Goal: Task Accomplishment & Management: Complete application form

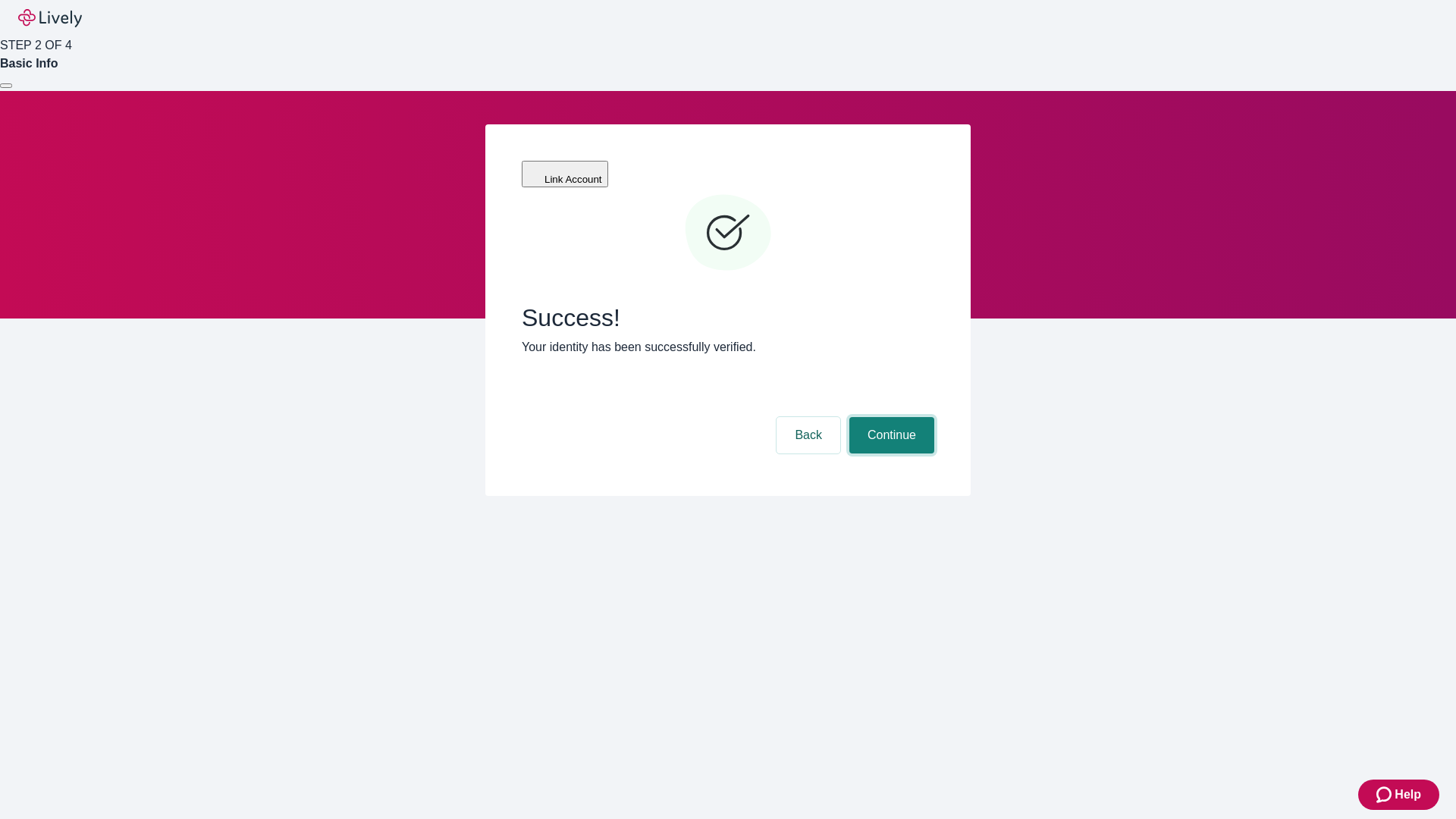
click at [890, 418] on button "Continue" at bounding box center [892, 436] width 85 height 37
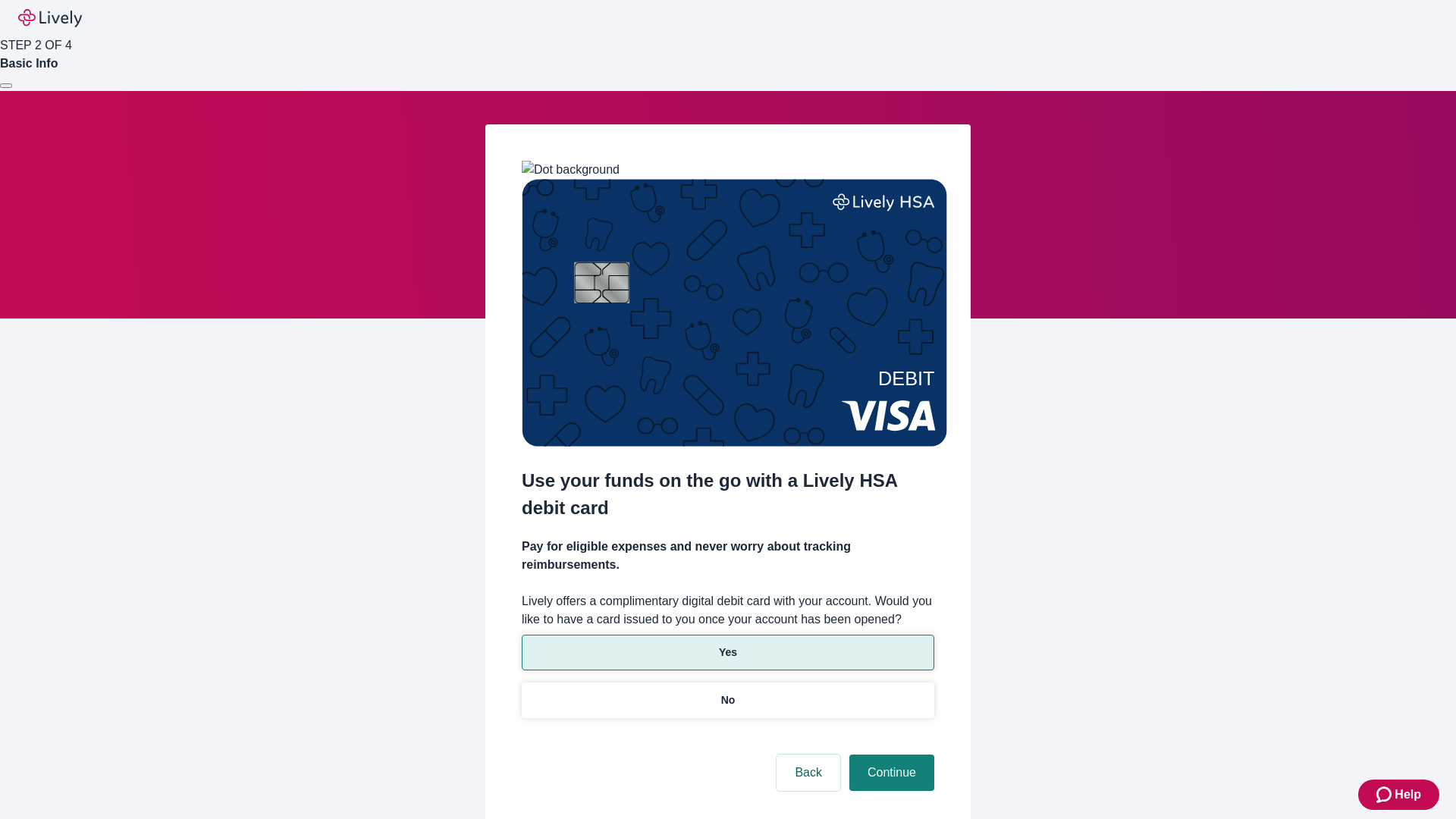
click at [727, 645] on p "Yes" at bounding box center [728, 652] width 18 height 16
click at [890, 755] on button "Continue" at bounding box center [892, 773] width 85 height 37
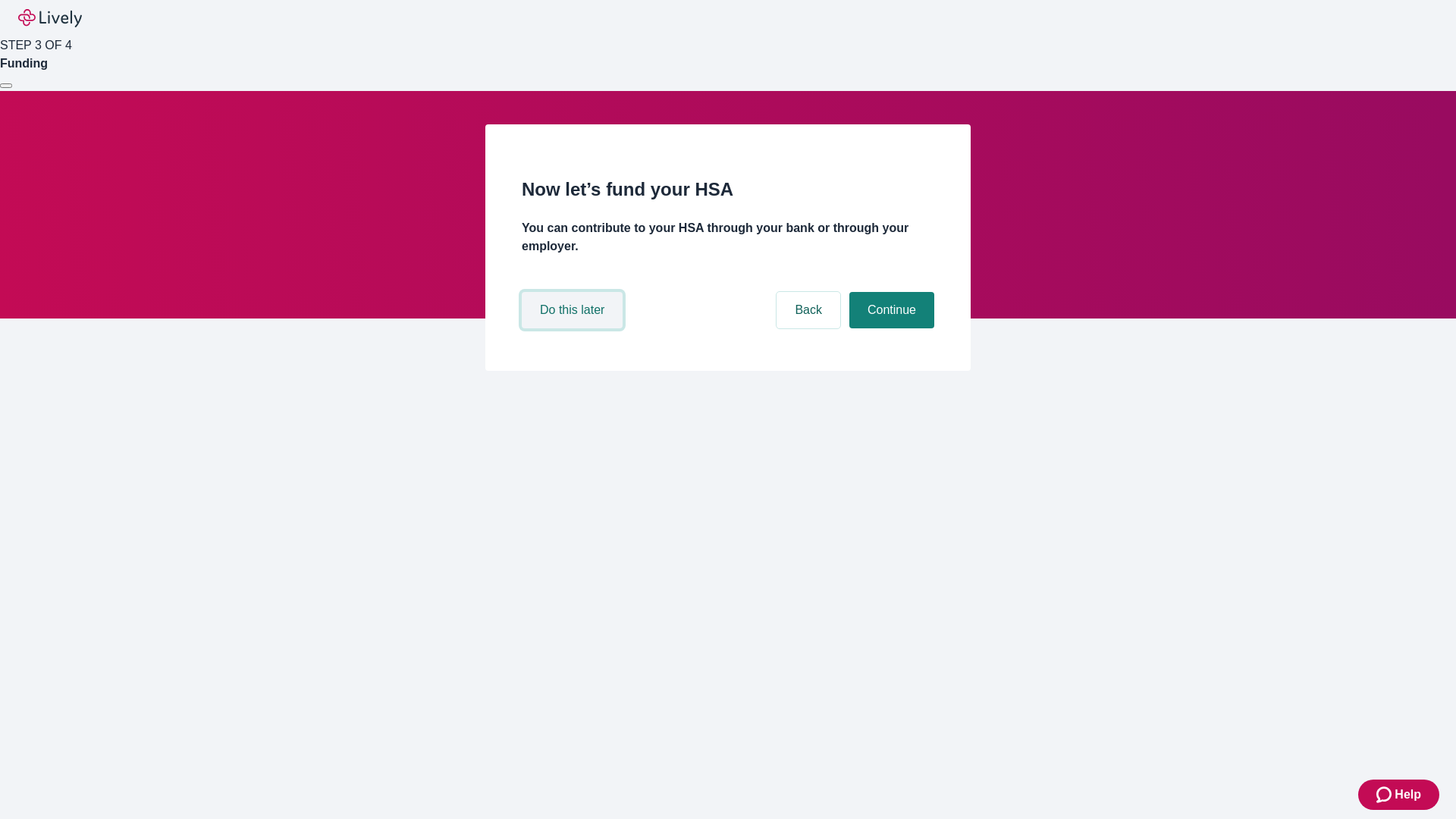
click at [574, 328] on button "Do this later" at bounding box center [572, 310] width 101 height 37
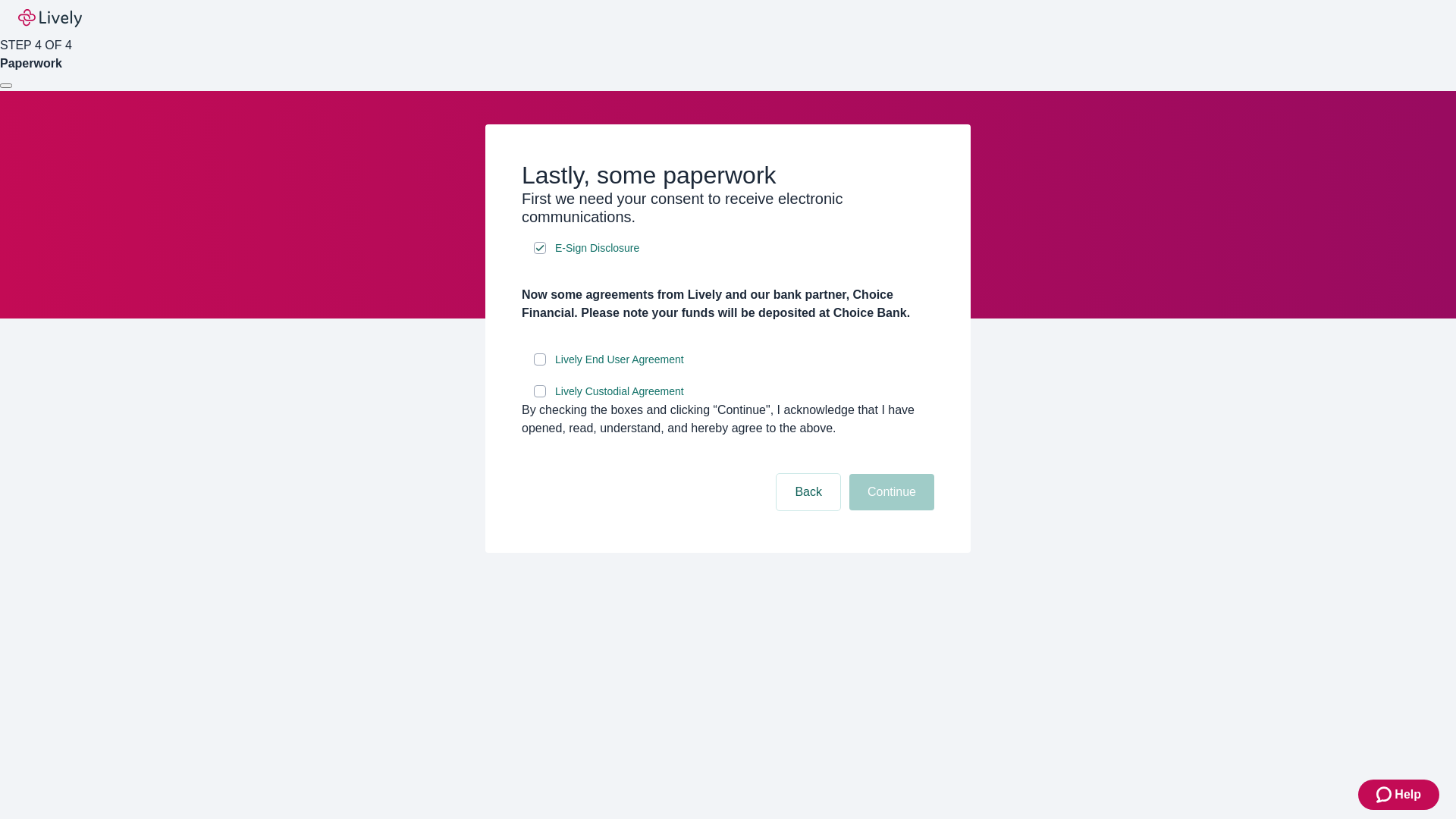
click at [540, 366] on input "Lively End User Agreement" at bounding box center [540, 359] width 12 height 12
checkbox input "true"
click at [540, 398] on input "Lively Custodial Agreement" at bounding box center [540, 392] width 12 height 12
checkbox input "true"
click at [890, 511] on button "Continue" at bounding box center [892, 492] width 85 height 37
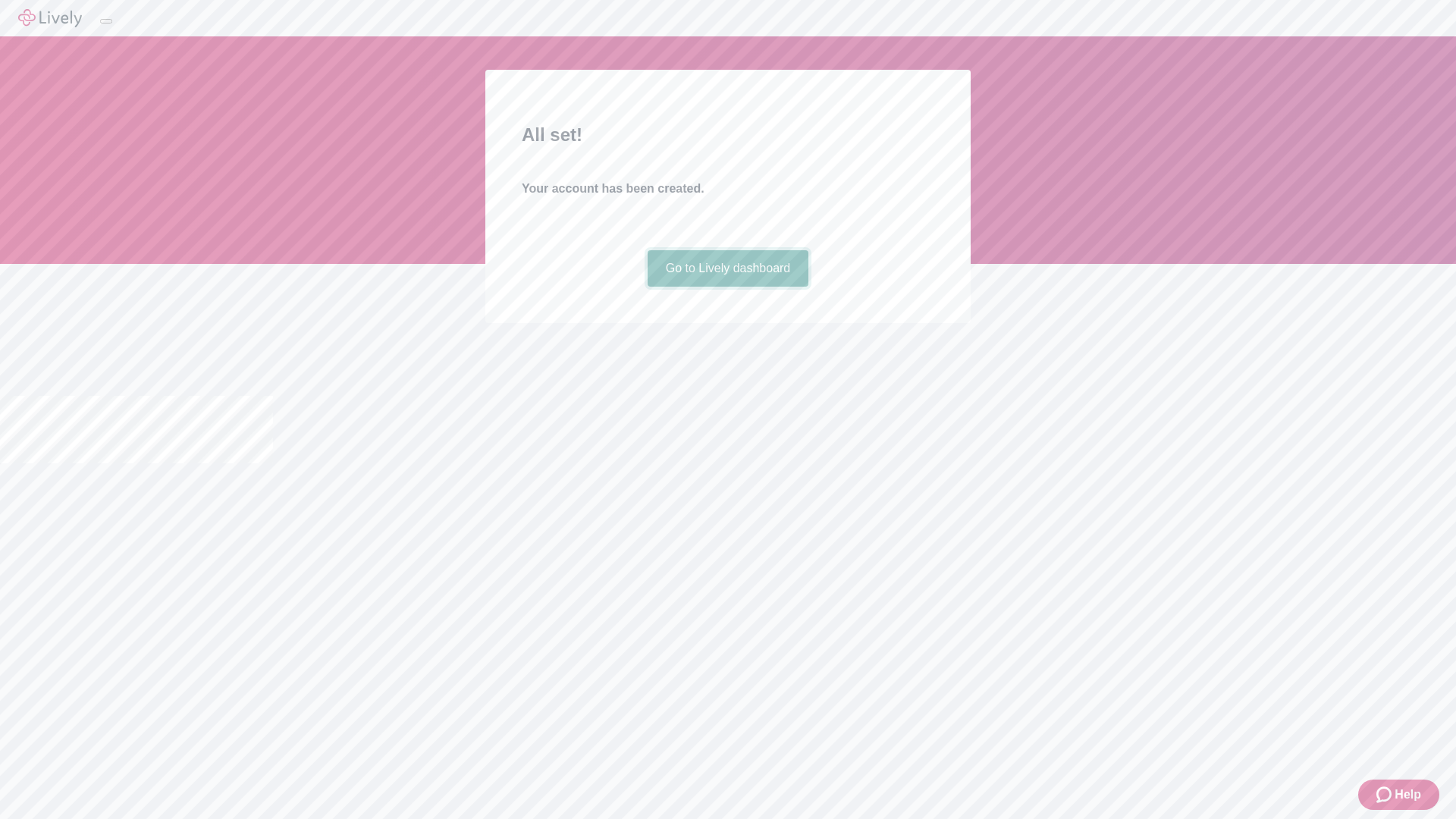
click at [727, 287] on link "Go to Lively dashboard" at bounding box center [728, 268] width 161 height 37
